Goal: Task Accomplishment & Management: Use online tool/utility

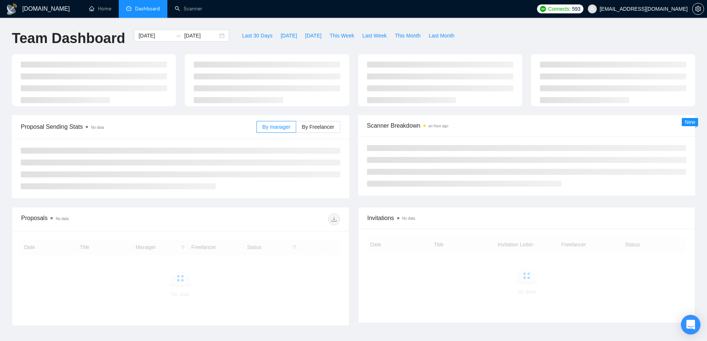
click at [693, 324] on icon "Open Intercom Messenger" at bounding box center [690, 325] width 9 height 10
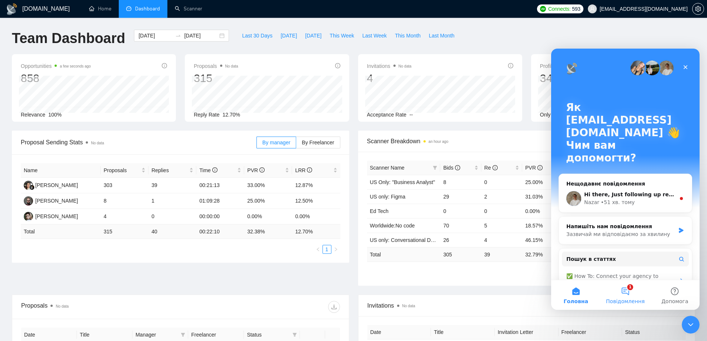
click at [630, 299] on span "Повідомлення" at bounding box center [625, 301] width 39 height 5
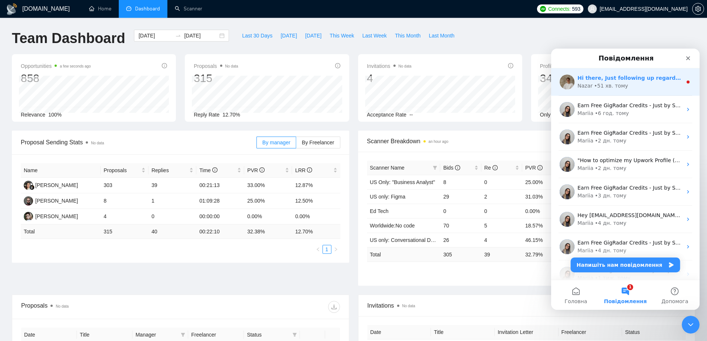
click at [635, 85] on div "Nazar • 51 хв. тому" at bounding box center [629, 86] width 105 height 8
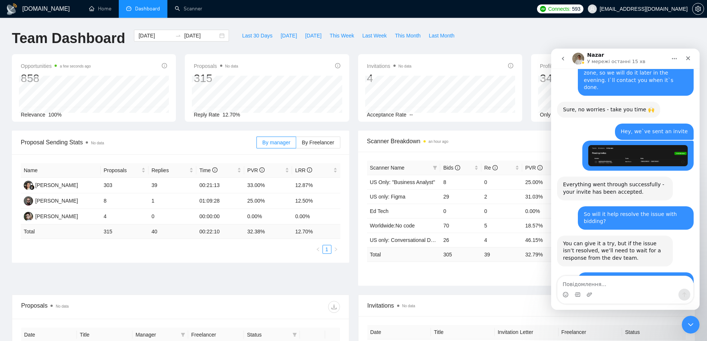
scroll to position [2093, 0]
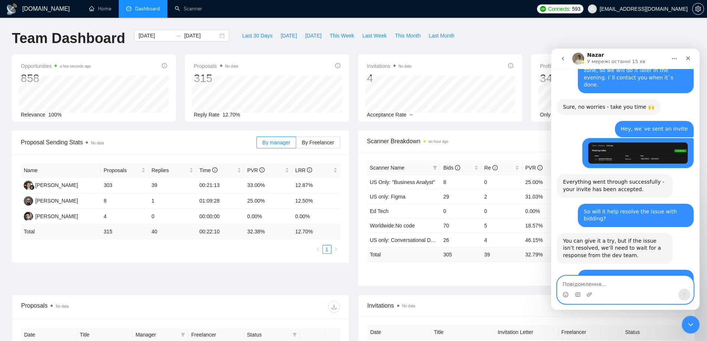
click at [628, 283] on textarea "Повідомлення..." at bounding box center [625, 282] width 136 height 13
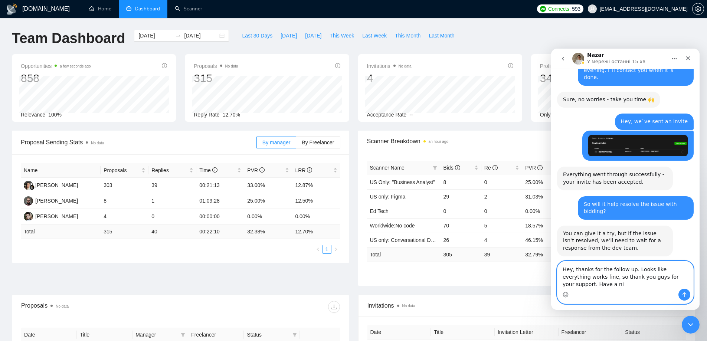
scroll to position [2108, 0]
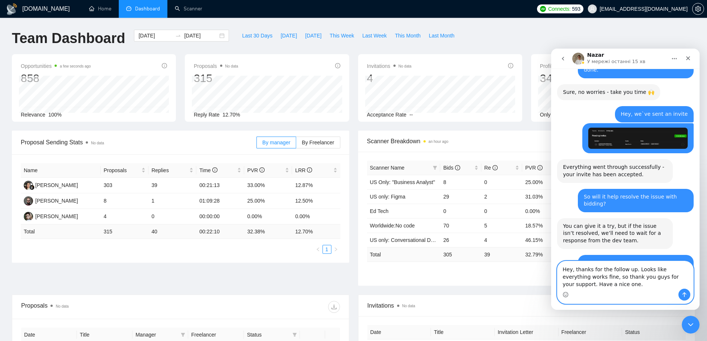
type textarea "Hey, thanks for the follow up. Looks like everything works fine, so thank you g…"
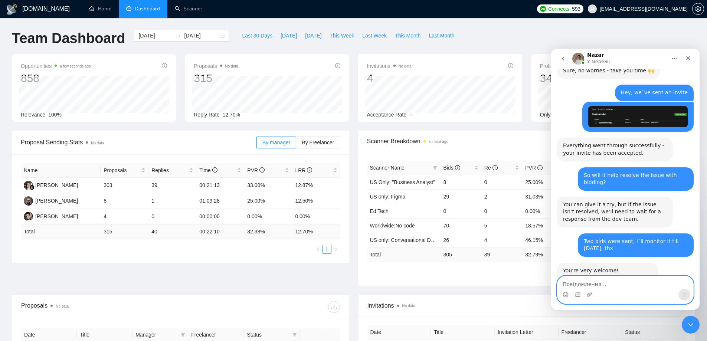
scroll to position [2130, 0]
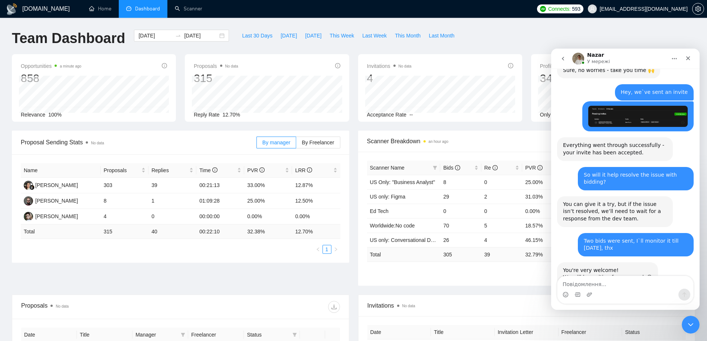
drag, startPoint x: 580, startPoint y: 250, endPoint x: 671, endPoint y: 264, distance: 91.9
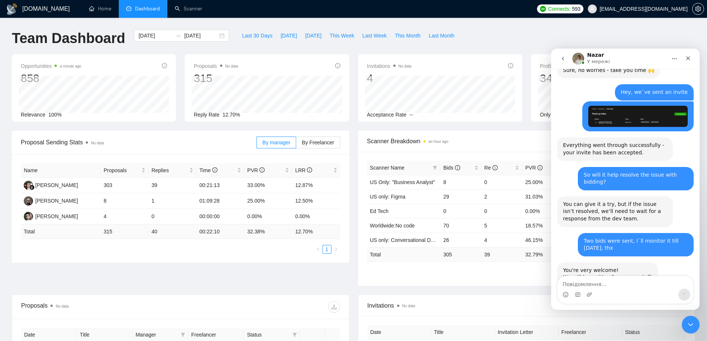
drag, startPoint x: 642, startPoint y: 255, endPoint x: 652, endPoint y: 262, distance: 12.2
click at [691, 322] on icon "Закрити програму для спілкування Intercom" at bounding box center [690, 324] width 9 height 9
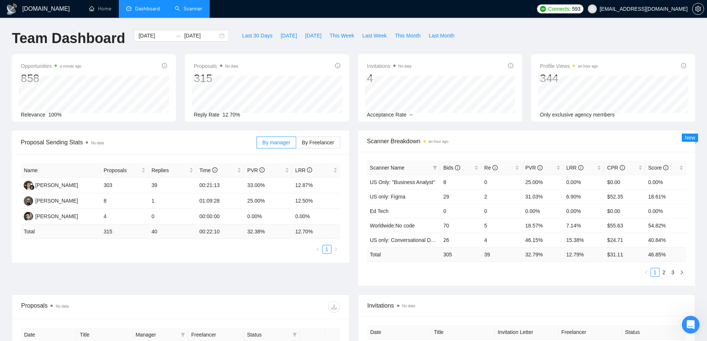
click at [177, 6] on link "Scanner" at bounding box center [188, 9] width 27 height 6
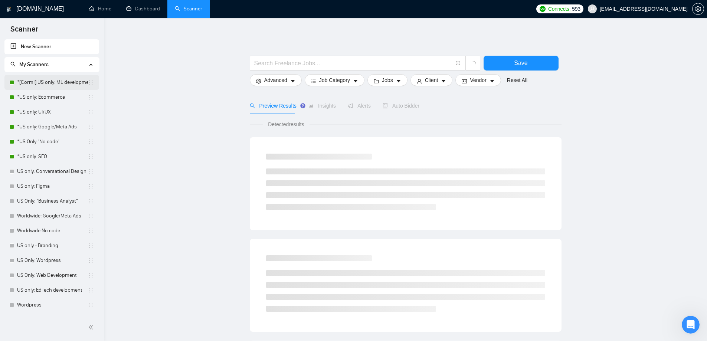
click at [64, 85] on link "*[Corml] US only: ML development" at bounding box center [52, 82] width 71 height 15
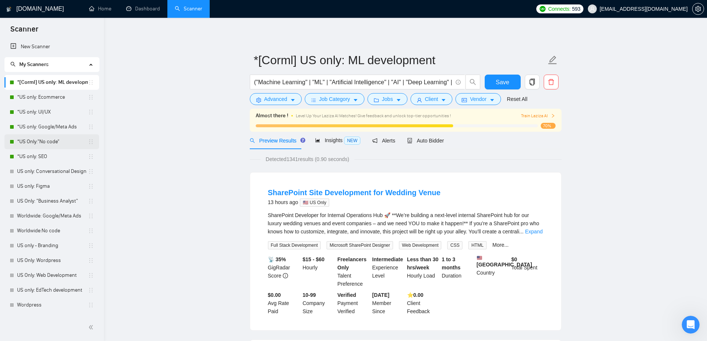
click at [49, 139] on link "*US Only:"No code"" at bounding box center [52, 141] width 71 height 15
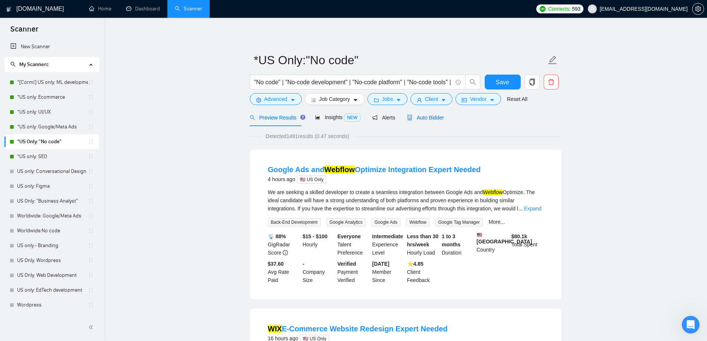
click at [436, 118] on span "Auto Bidder" at bounding box center [425, 118] width 37 height 6
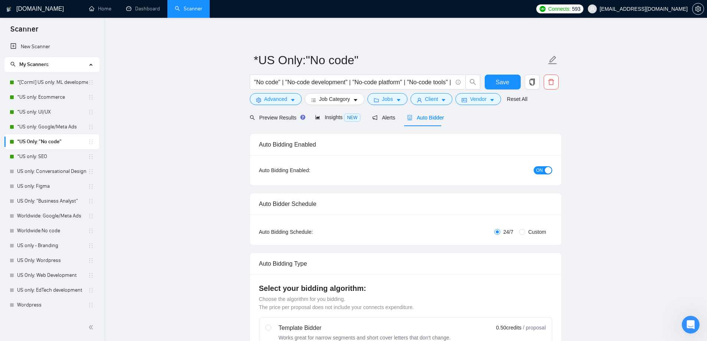
radio input "false"
radio input "true"
checkbox input "true"
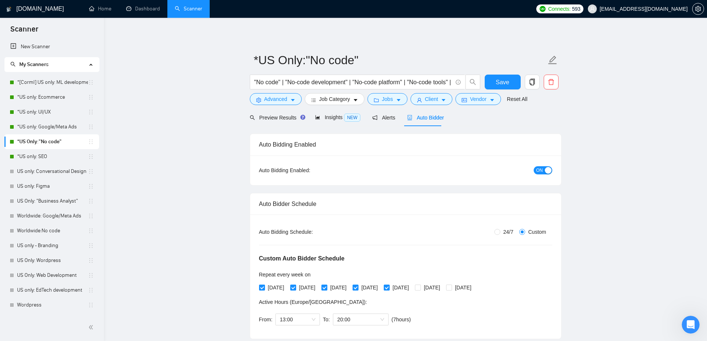
click at [543, 172] on button "ON" at bounding box center [543, 170] width 19 height 8
click at [277, 117] on span "Preview Results" at bounding box center [276, 118] width 53 height 6
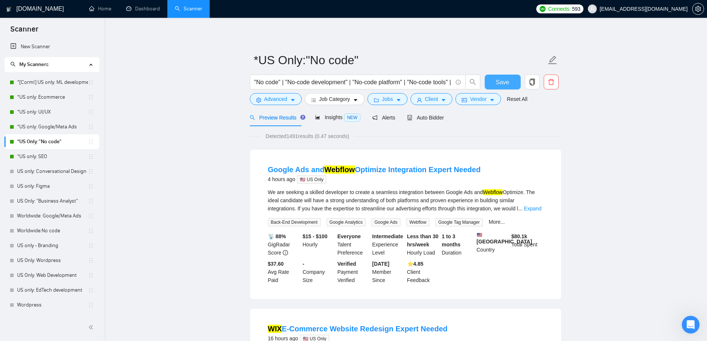
click at [498, 86] on span "Save" at bounding box center [502, 82] width 13 height 9
click at [32, 155] on link "*US only: SEO" at bounding box center [52, 156] width 71 height 15
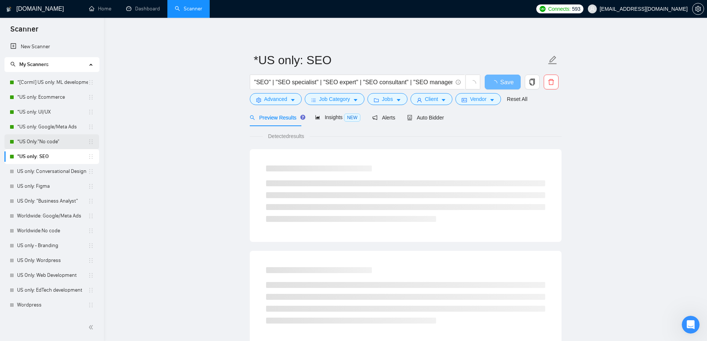
click at [32, 141] on link "*US Only:"No code"" at bounding box center [52, 141] width 71 height 15
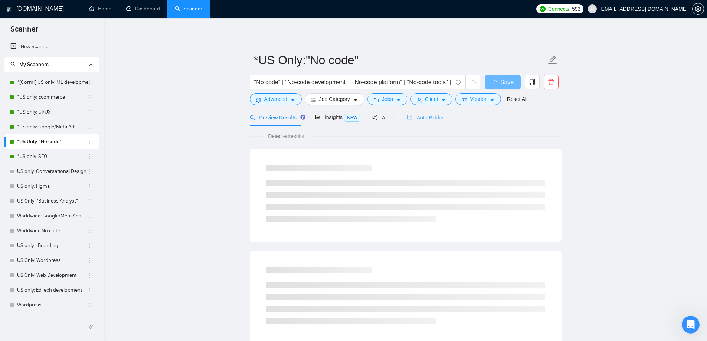
click at [427, 112] on div "Auto Bidder" at bounding box center [425, 117] width 37 height 17
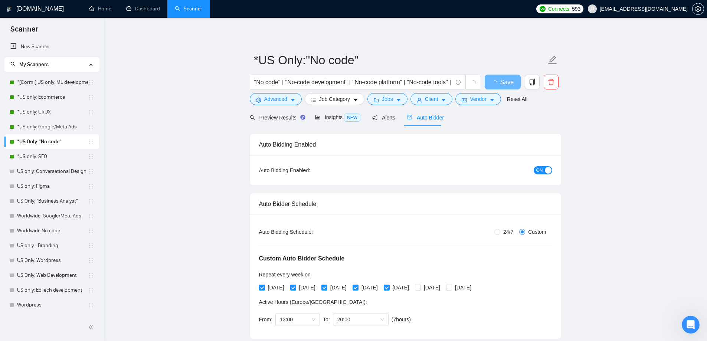
checkbox input "true"
click at [545, 171] on div "button" at bounding box center [548, 170] width 7 height 7
click at [503, 80] on span "Save" at bounding box center [502, 82] width 13 height 9
checkbox input "true"
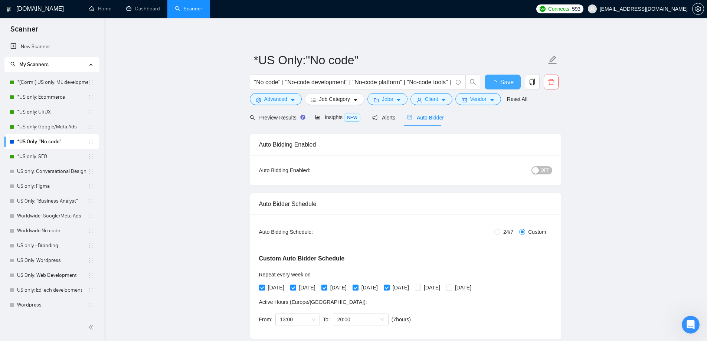
checkbox input "true"
click at [27, 155] on link "*US only: SEO" at bounding box center [52, 156] width 71 height 15
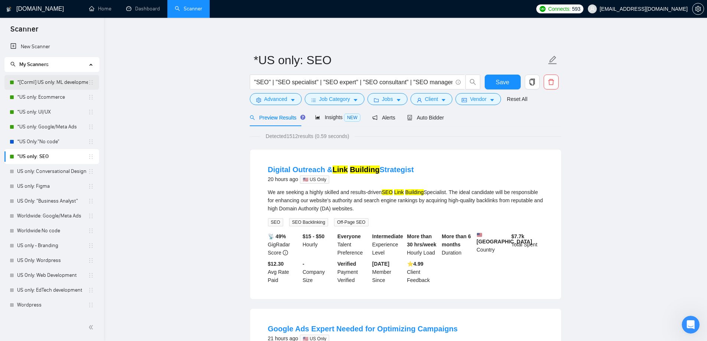
click at [53, 82] on link "*[Corml] US only: ML development" at bounding box center [52, 82] width 71 height 15
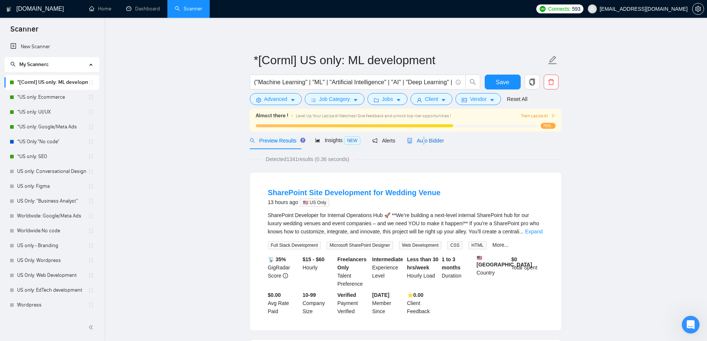
click at [419, 138] on span "Auto Bidder" at bounding box center [425, 141] width 37 height 6
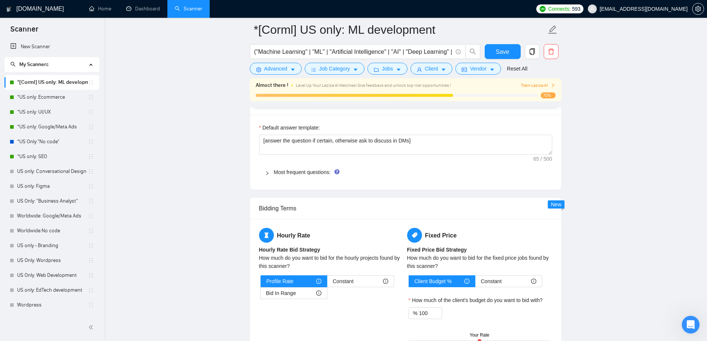
scroll to position [1187, 0]
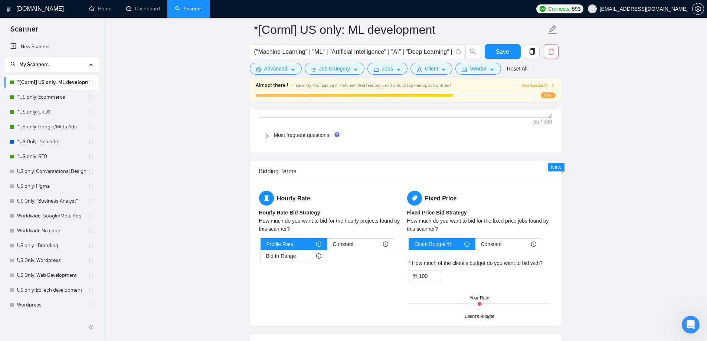
click at [262, 137] on div "Most frequent questions:" at bounding box center [405, 135] width 293 height 17
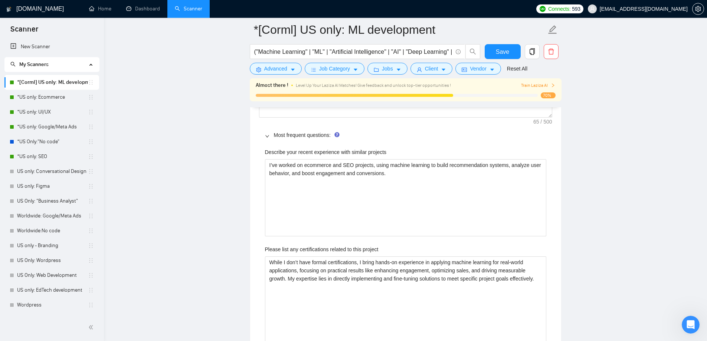
click at [266, 135] on icon "right" at bounding box center [267, 136] width 4 height 4
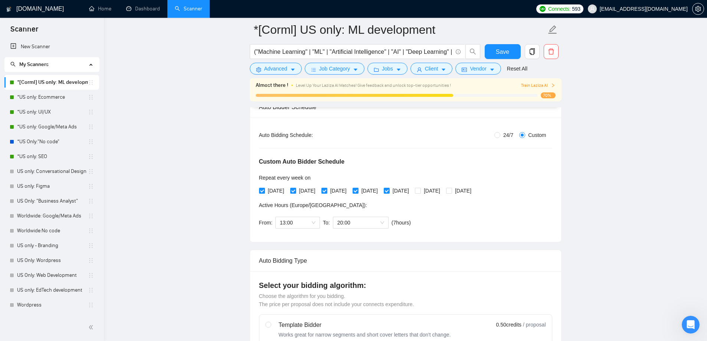
scroll to position [111, 0]
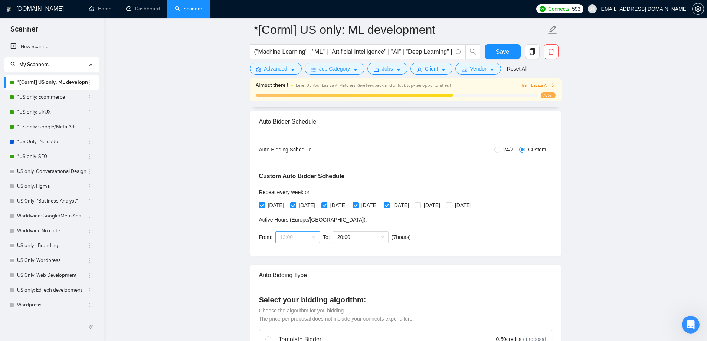
click at [311, 237] on span "13:00" at bounding box center [298, 237] width 36 height 11
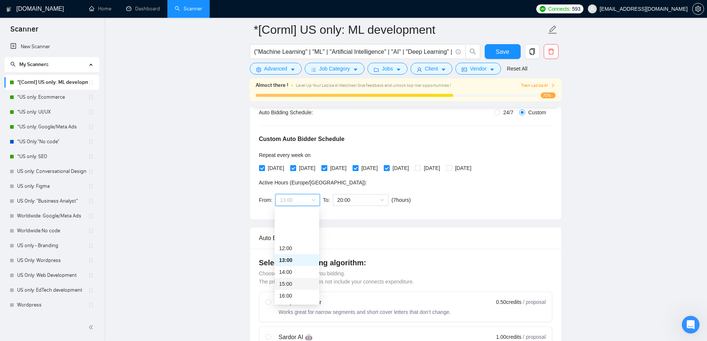
scroll to position [145, 0]
click at [297, 258] on div "16:00" at bounding box center [297, 259] width 36 height 8
click at [378, 202] on span "20:00" at bounding box center [360, 199] width 47 height 11
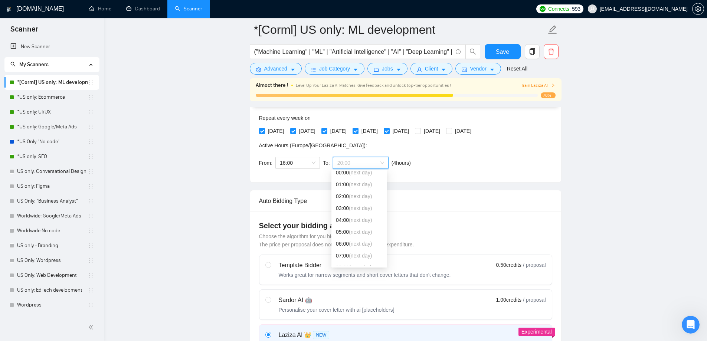
scroll to position [0, 0]
click at [360, 200] on span "(next day)" at bounding box center [360, 201] width 23 height 6
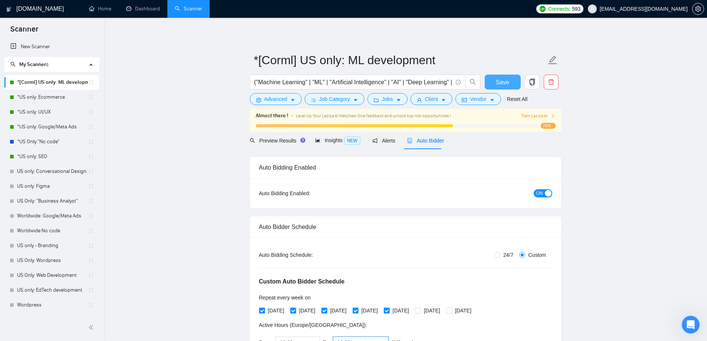
click at [505, 80] on span "Save" at bounding box center [502, 82] width 13 height 9
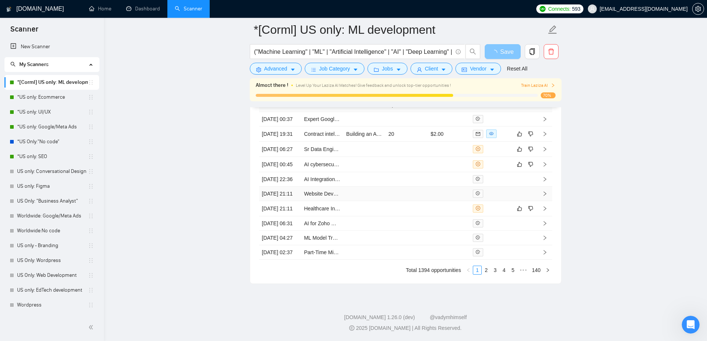
scroll to position [2060, 0]
checkbox input "true"
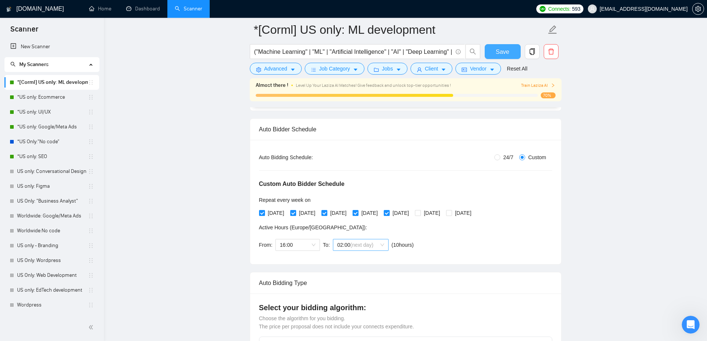
scroll to position [111, 0]
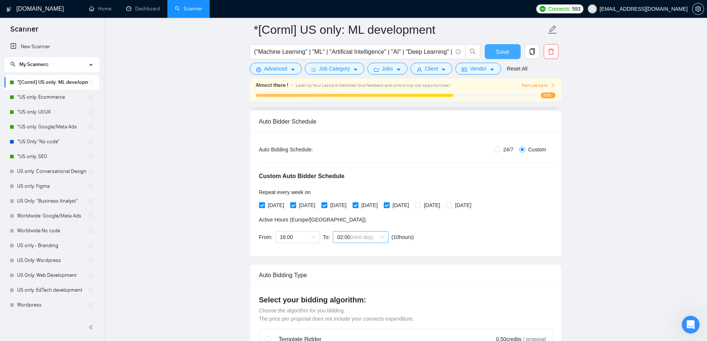
click at [364, 235] on span "(next day)" at bounding box center [361, 237] width 23 height 6
click at [353, 287] on span "(next day)" at bounding box center [360, 287] width 23 height 6
click at [384, 241] on div "03:00 (next day)" at bounding box center [361, 237] width 56 height 12
click at [380, 239] on span "03:00 (next day)" at bounding box center [360, 237] width 47 height 11
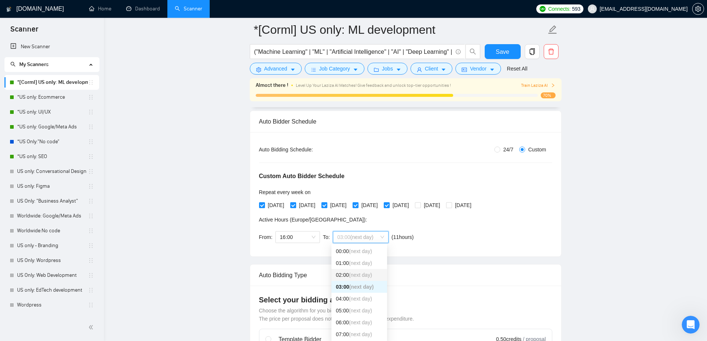
click at [363, 270] on div "02:00 (next day)" at bounding box center [359, 275] width 56 height 12
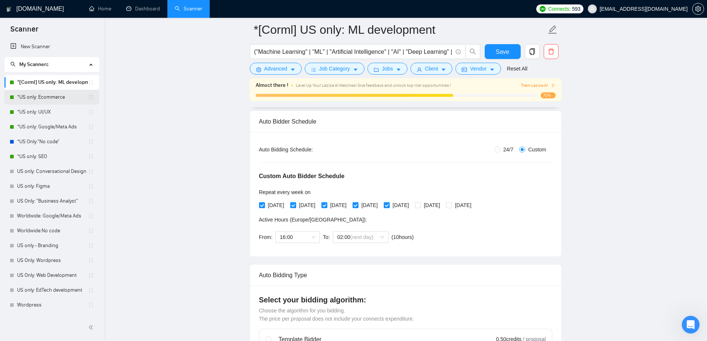
click at [63, 98] on link "*US only: Ecommerce" at bounding box center [52, 97] width 71 height 15
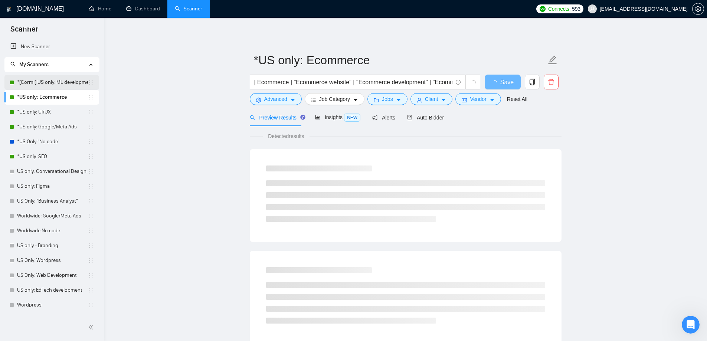
click at [61, 86] on link "*[Corml] US only: ML development" at bounding box center [52, 82] width 71 height 15
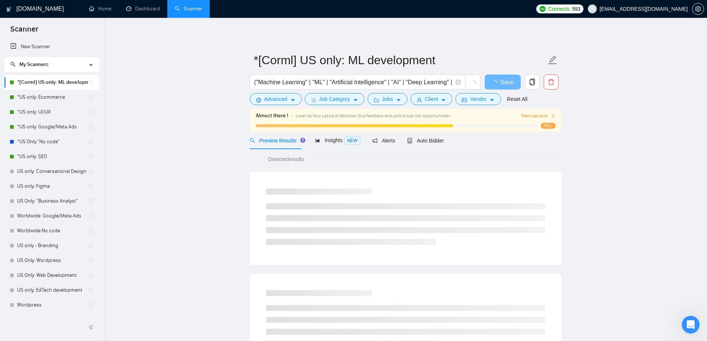
drag, startPoint x: 417, startPoint y: 135, endPoint x: 194, endPoint y: 220, distance: 238.4
click at [417, 135] on div "Auto Bidder" at bounding box center [425, 140] width 37 height 17
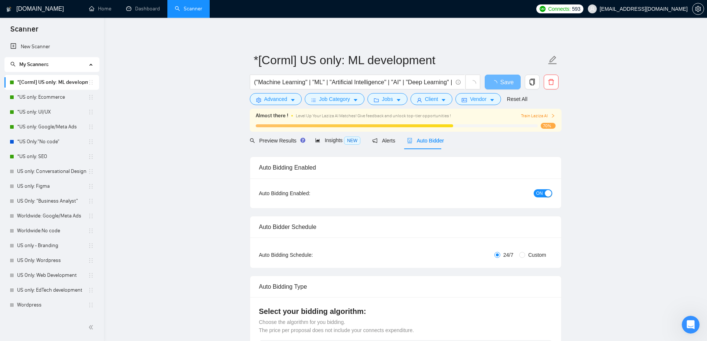
radio input "false"
radio input "true"
checkbox input "true"
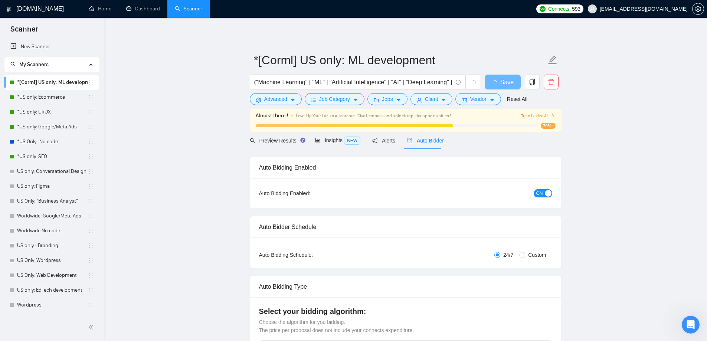
checkbox input "true"
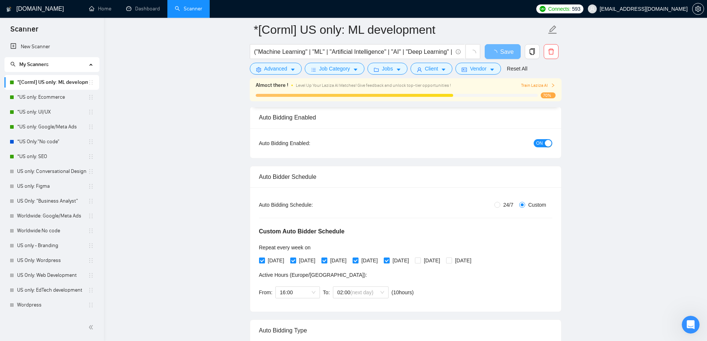
scroll to position [74, 0]
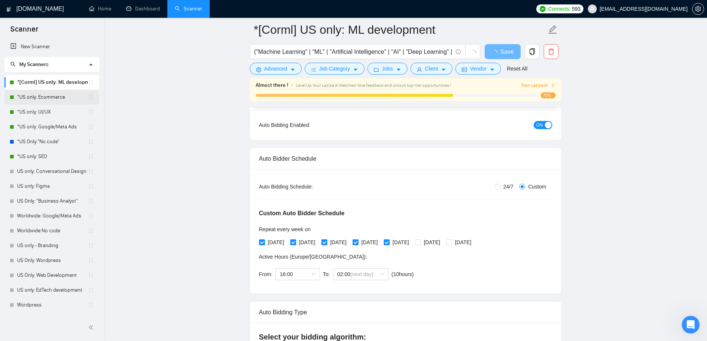
click at [51, 100] on link "*US only: Ecommerce" at bounding box center [52, 97] width 71 height 15
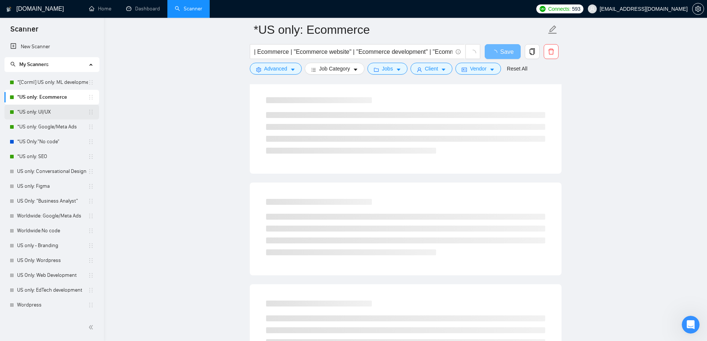
click at [50, 115] on link "*US only: UI/UX" at bounding box center [52, 112] width 71 height 15
click at [47, 159] on link "*US only: SEO" at bounding box center [52, 156] width 71 height 15
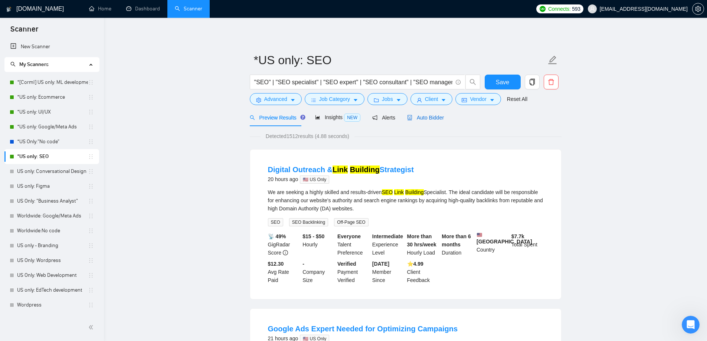
click at [427, 117] on span "Auto Bidder" at bounding box center [425, 118] width 37 height 6
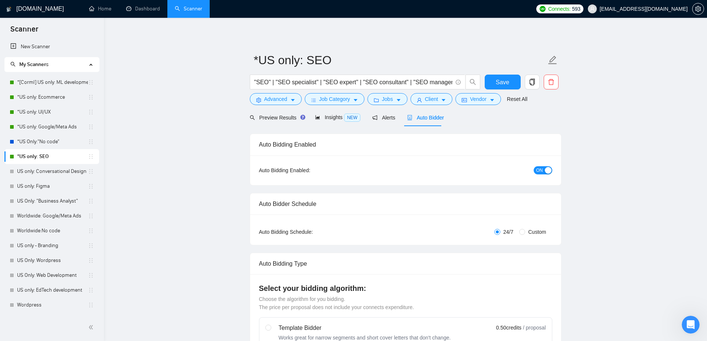
radio input "false"
radio input "true"
checkbox input "true"
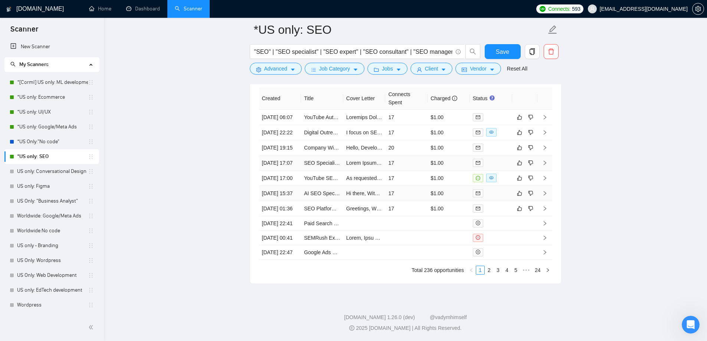
scroll to position [2102, 0]
click at [490, 274] on link "2" at bounding box center [489, 270] width 8 height 8
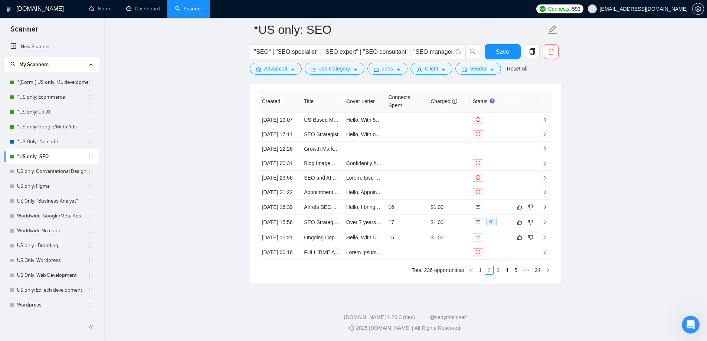
click at [497, 274] on link "3" at bounding box center [498, 270] width 8 height 8
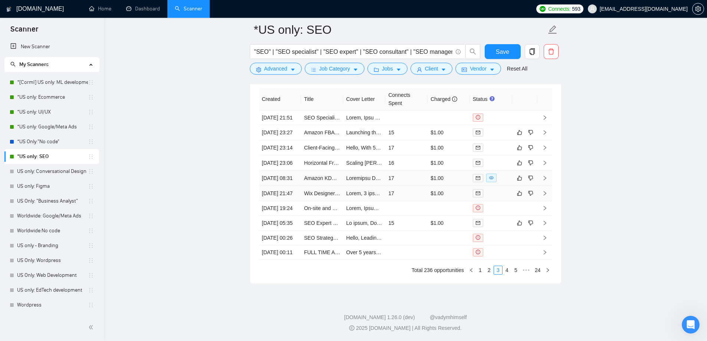
scroll to position [2065, 0]
click at [289, 186] on td "[DATE] 08:31" at bounding box center [280, 178] width 42 height 15
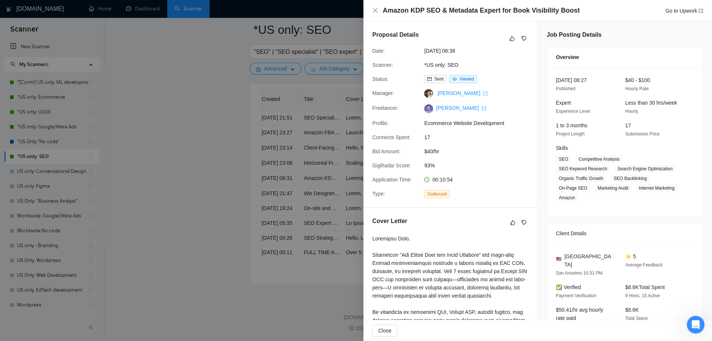
click at [368, 8] on div "Amazon KDP SEO & Metadata Expert for Book Visibility Boost Go to Upwork" at bounding box center [538, 11] width 349 height 22
click at [377, 9] on icon "close" at bounding box center [376, 10] width 6 height 6
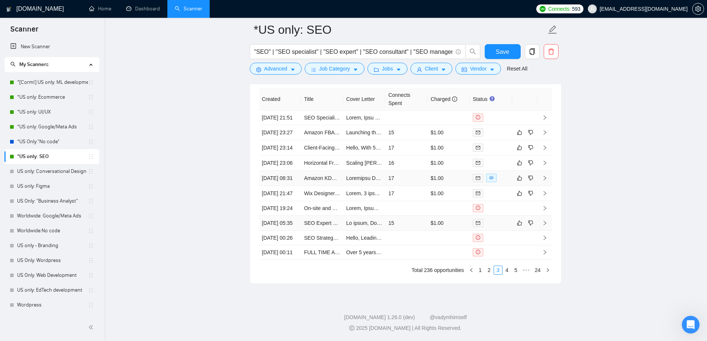
scroll to position [2102, 0]
click at [506, 274] on link "4" at bounding box center [507, 270] width 8 height 8
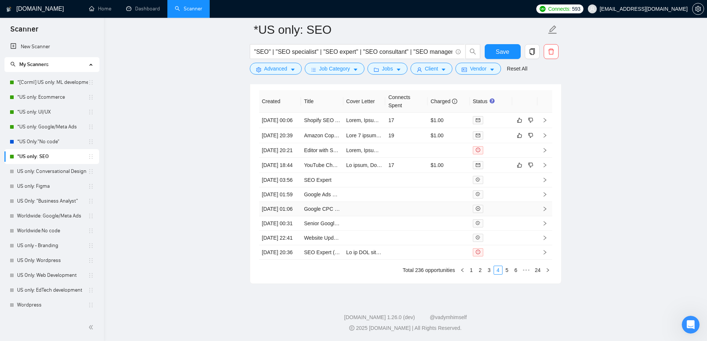
scroll to position [2028, 0]
click at [474, 272] on link "1" at bounding box center [471, 270] width 8 height 8
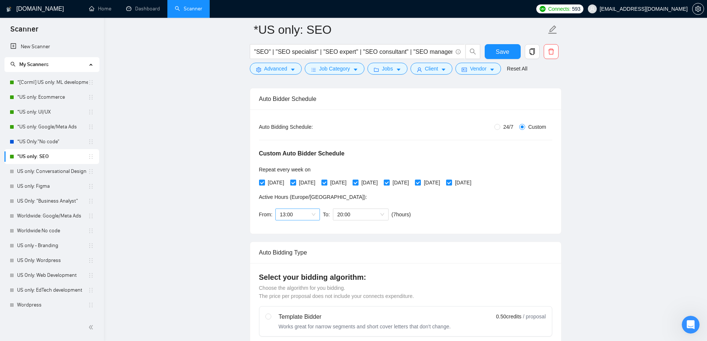
scroll to position [111, 0]
click at [307, 218] on span "13:00" at bounding box center [298, 214] width 36 height 11
click at [295, 237] on div "16:00" at bounding box center [297, 236] width 36 height 8
click at [364, 216] on span "20:00" at bounding box center [360, 214] width 47 height 11
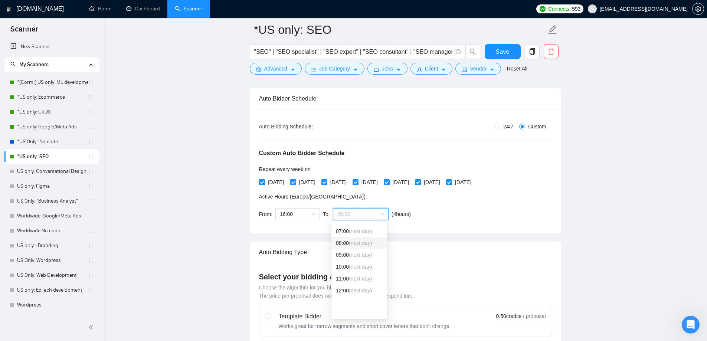
scroll to position [43, 0]
click at [353, 245] on span "(next day)" at bounding box center [360, 245] width 23 height 6
click at [301, 209] on span "16:00" at bounding box center [298, 214] width 36 height 11
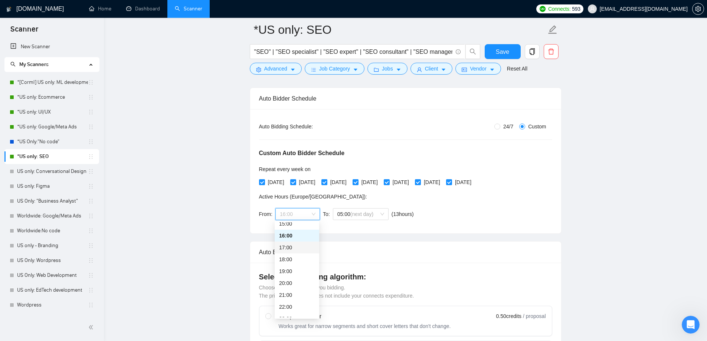
click at [293, 250] on div "17:00" at bounding box center [297, 247] width 36 height 8
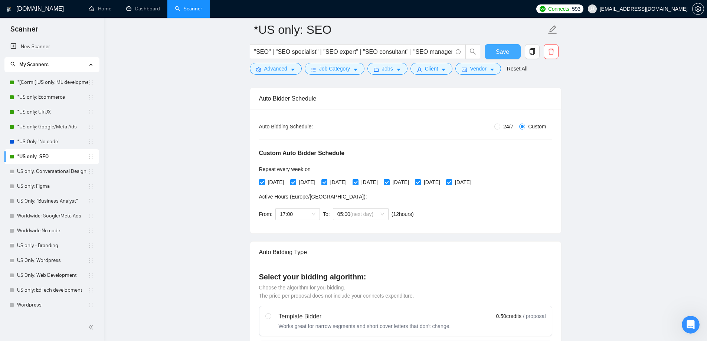
click at [498, 50] on span "Save" at bounding box center [502, 51] width 13 height 9
checkbox input "true"
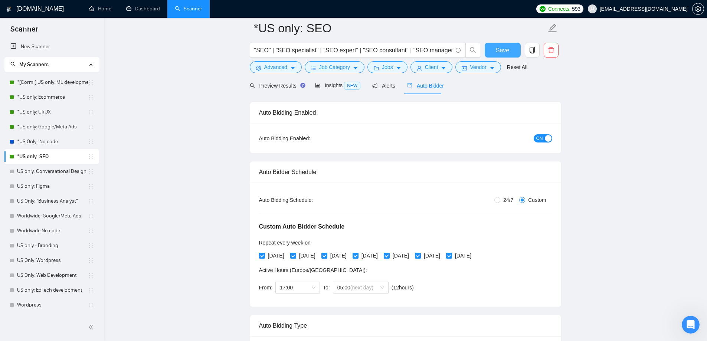
scroll to position [0, 0]
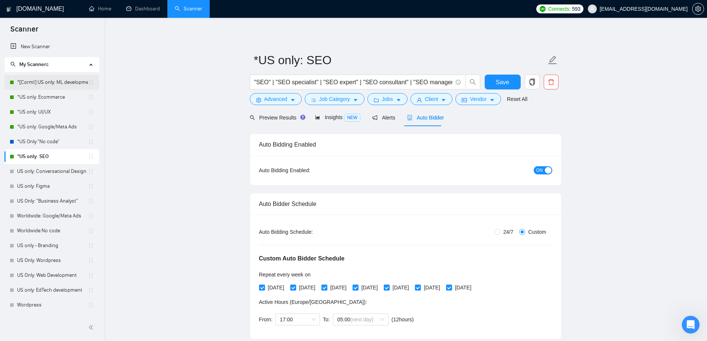
click at [39, 80] on link "*[Corml] US only: ML development" at bounding box center [52, 82] width 71 height 15
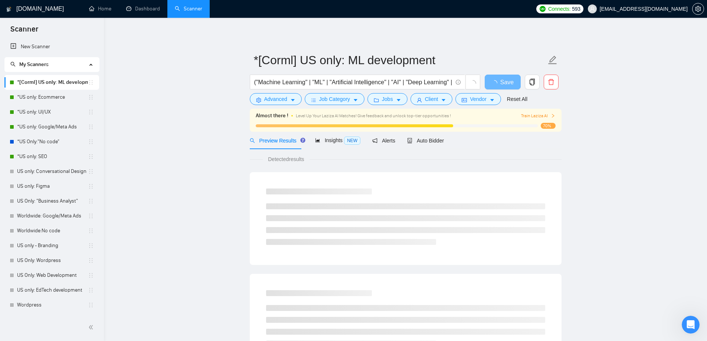
click at [281, 141] on span "Preview Results" at bounding box center [276, 141] width 53 height 6
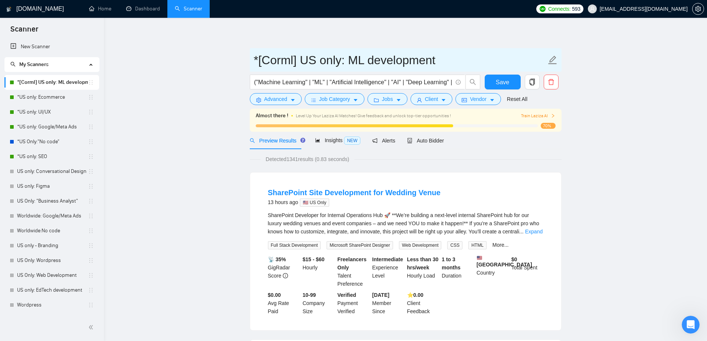
drag, startPoint x: 346, startPoint y: 46, endPoint x: 342, endPoint y: 51, distance: 5.9
click at [331, 59] on input "*[Corml] US only: ML development" at bounding box center [400, 60] width 292 height 19
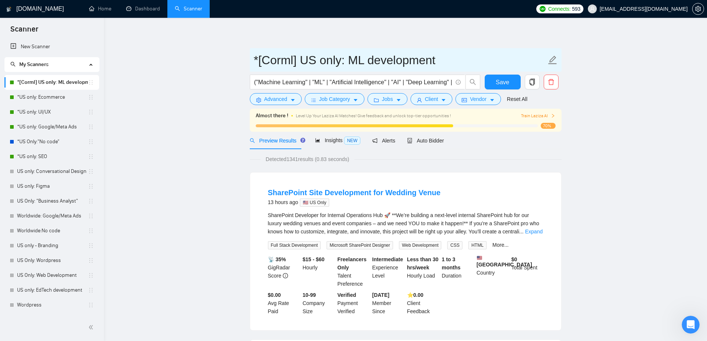
click at [289, 60] on input "*[Corml] US only: ML development" at bounding box center [400, 60] width 292 height 19
click at [266, 55] on input "*[Corml] US only: ML development" at bounding box center [400, 60] width 292 height 19
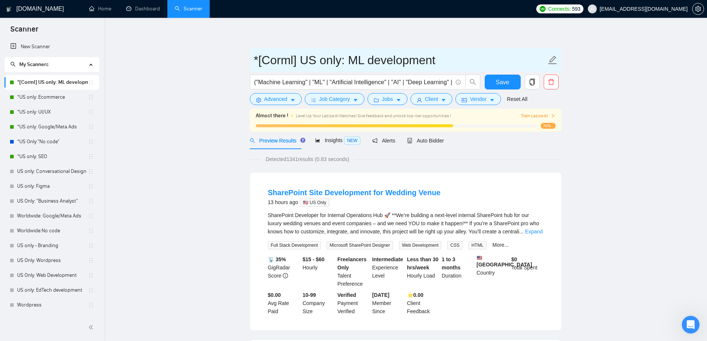
click at [257, 57] on input "*[Corml] US only: ML development" at bounding box center [400, 60] width 292 height 19
click at [300, 59] on input "*[Corml] US only: ML development" at bounding box center [400, 60] width 292 height 19
click at [292, 63] on input "*[Corml] US only: ML development" at bounding box center [400, 60] width 292 height 19
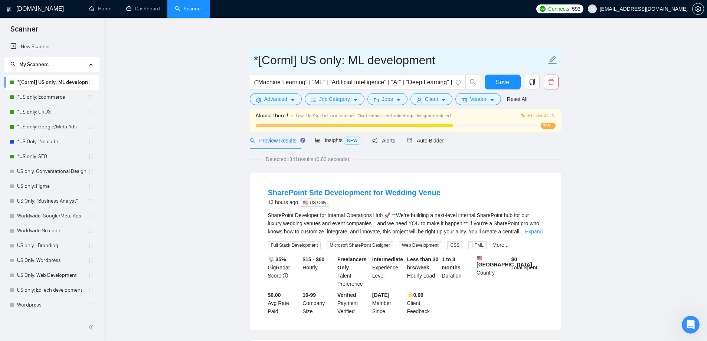
click at [296, 61] on input "*[Corml] US only: ML development" at bounding box center [400, 60] width 292 height 19
click at [309, 59] on input "*[Corml] US only: ML development" at bounding box center [400, 60] width 292 height 19
click at [324, 59] on input "*[Corml] US only: ML development" at bounding box center [400, 60] width 292 height 19
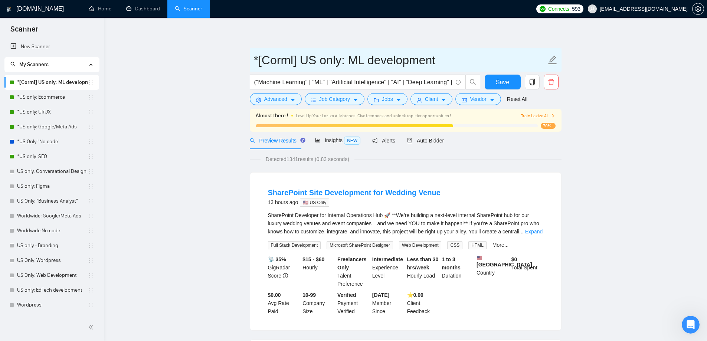
click at [324, 59] on input "*[Corml] US only: ML development" at bounding box center [400, 60] width 292 height 19
click at [355, 60] on input "*[Corml] US only: ML development" at bounding box center [400, 60] width 292 height 19
drag, startPoint x: 355, startPoint y: 60, endPoint x: 363, endPoint y: 60, distance: 7.4
click at [356, 60] on input "*[Corml] US only: ML development" at bounding box center [400, 60] width 292 height 19
click at [381, 62] on input "*[Corml] US only: ML development" at bounding box center [400, 60] width 292 height 19
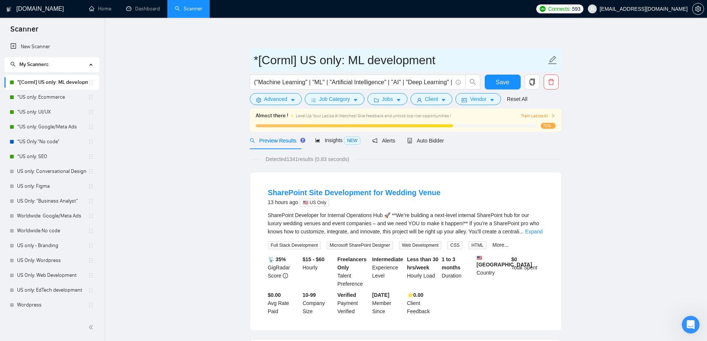
click at [381, 62] on input "*[Corml] US only: ML development" at bounding box center [400, 60] width 292 height 19
click at [254, 58] on input "*[Corml] US only: ML development" at bounding box center [400, 60] width 292 height 19
drag, startPoint x: 254, startPoint y: 58, endPoint x: 480, endPoint y: 69, distance: 225.9
click at [480, 69] on span "*[Corml] US only: ML development" at bounding box center [406, 59] width 312 height 23
